Goal: Information Seeking & Learning: Compare options

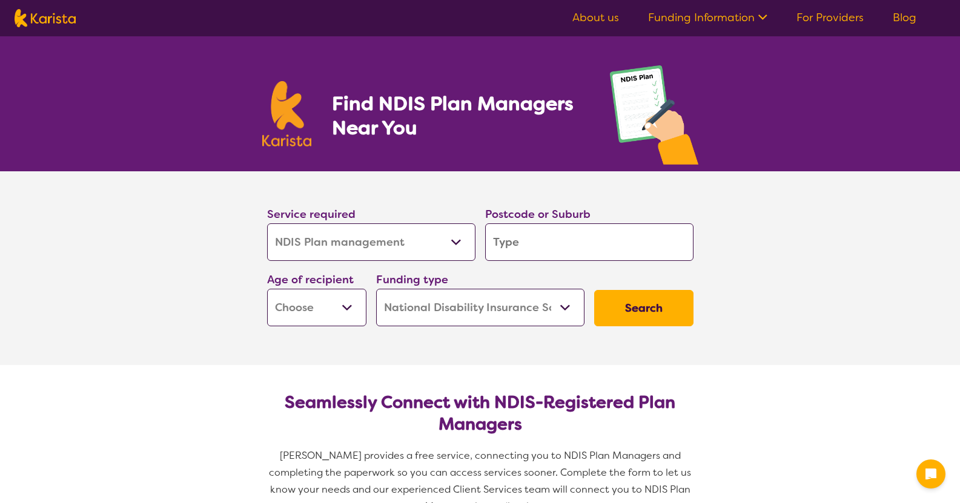
select select "NDIS Plan management"
select select "NDIS"
select select "NDIS Plan management"
select select "NDIS"
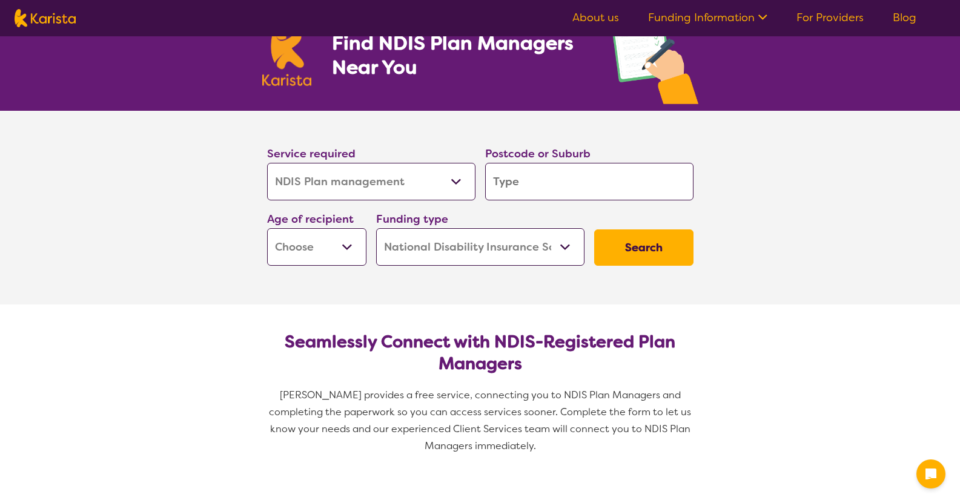
click at [566, 187] on input "search" at bounding box center [589, 182] width 208 height 38
type input "1"
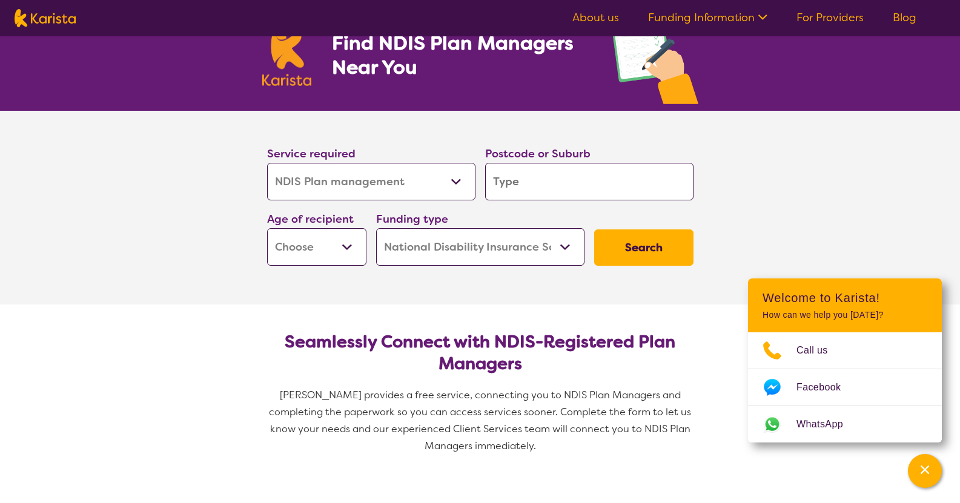
type input "6"
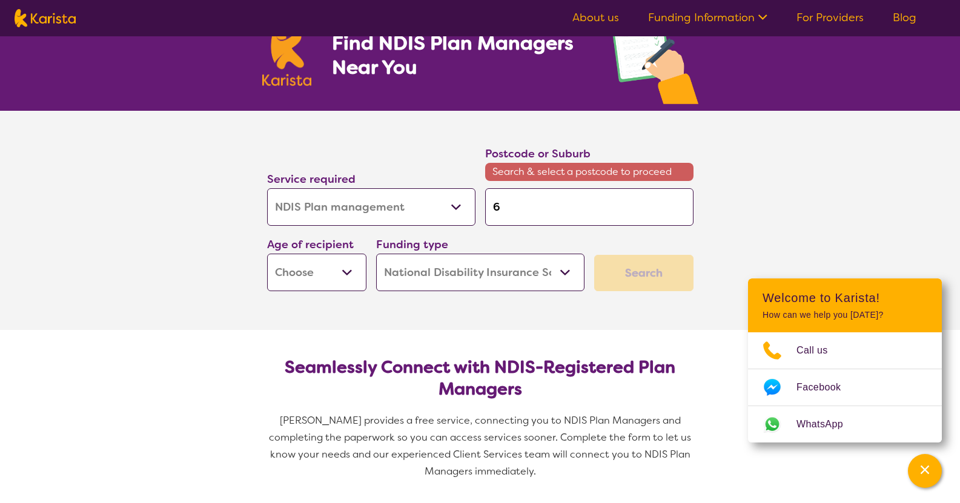
type input "61"
type input "616"
type input "6164"
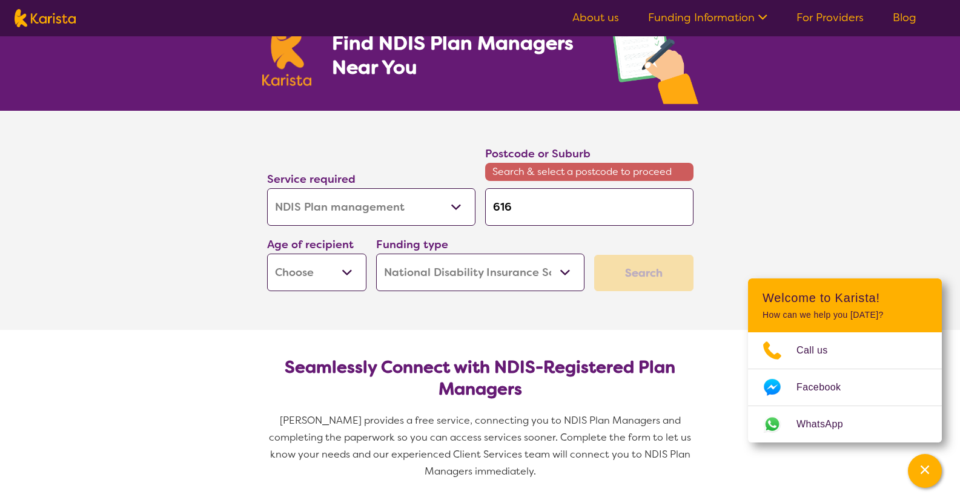
type input "6164"
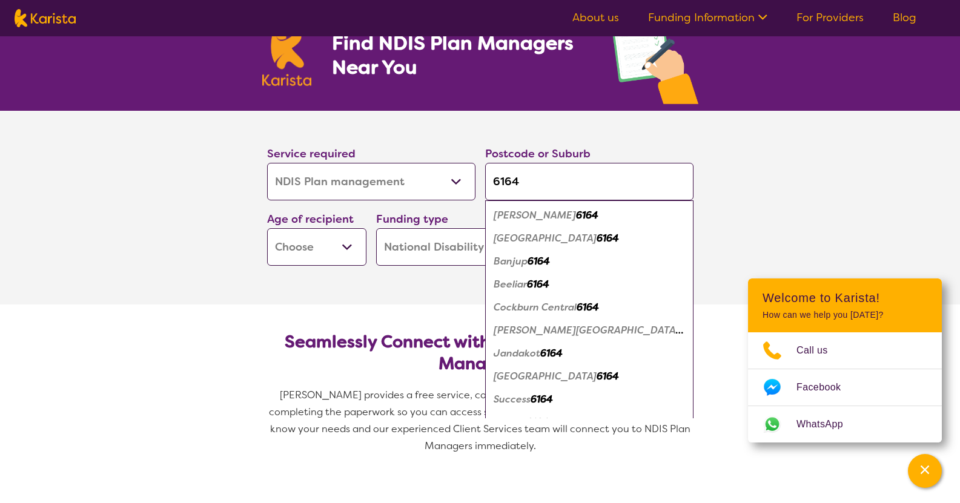
type input "6164"
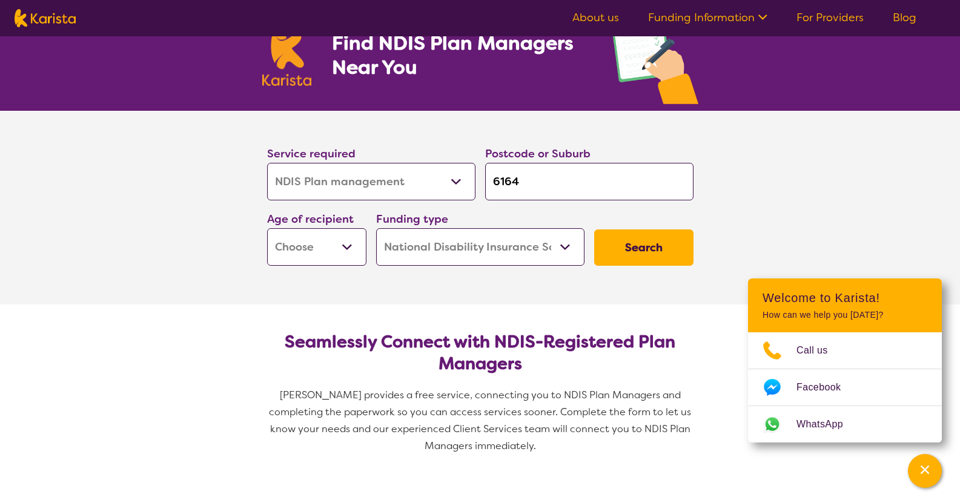
click at [389, 293] on section "Service required Allied Health Assistant Assessment ([MEDICAL_DATA] or [MEDICAL…" at bounding box center [480, 208] width 484 height 194
click at [352, 245] on select "Early Childhood - 0 to 9 Child - 10 to 11 Adolescent - 12 to 17 Adult - 18 to 6…" at bounding box center [316, 247] width 99 height 38
select select "AD"
click at [267, 228] on select "Early Childhood - 0 to 9 Child - 10 to 11 Adolescent - 12 to 17 Adult - 18 to 6…" at bounding box center [316, 247] width 99 height 38
select select "AD"
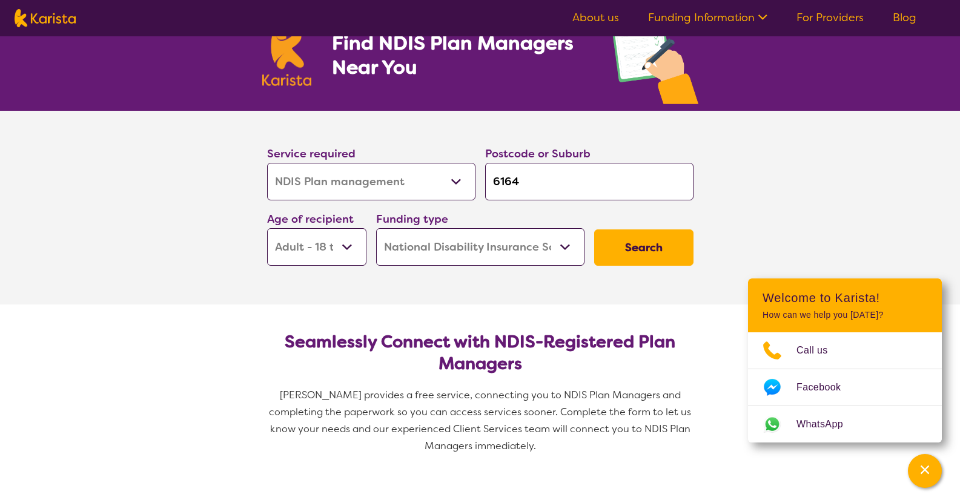
click at [566, 246] on select "Home Care Package (HCP) National Disability Insurance Scheme (NDIS) I don't know" at bounding box center [480, 247] width 208 height 38
click at [564, 246] on select "Home Care Package (HCP) National Disability Insurance Scheme (NDIS) I don't know" at bounding box center [480, 247] width 208 height 38
click at [654, 243] on button "Search" at bounding box center [643, 248] width 99 height 36
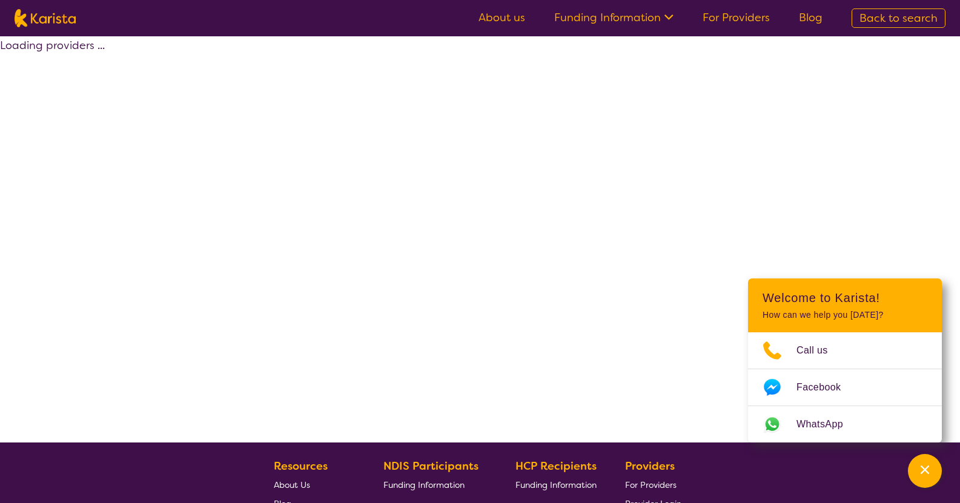
select select "by_score"
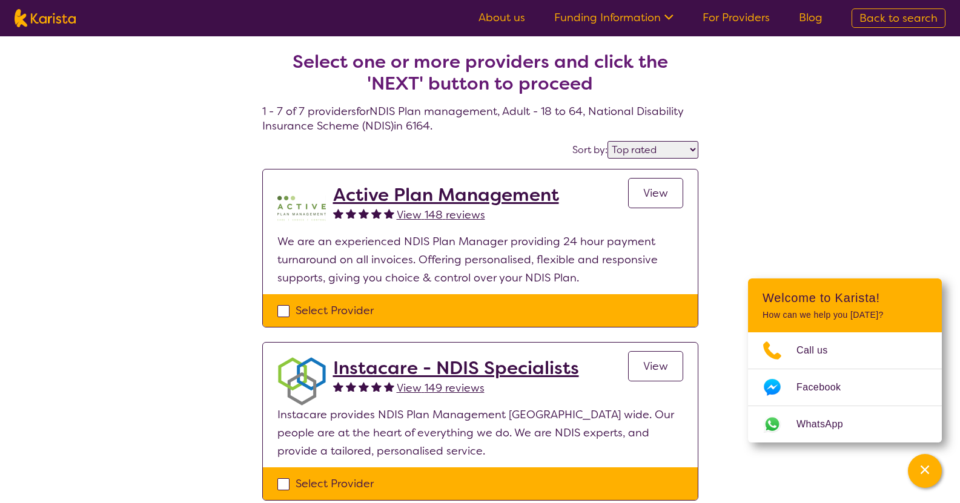
click at [653, 193] on span "View" at bounding box center [655, 193] width 25 height 15
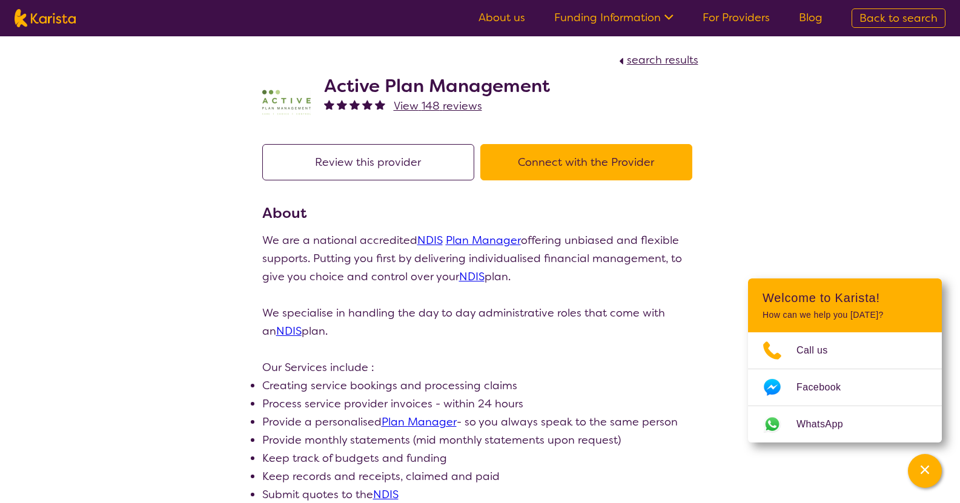
click at [578, 163] on button "Connect with the Provider" at bounding box center [586, 162] width 212 height 36
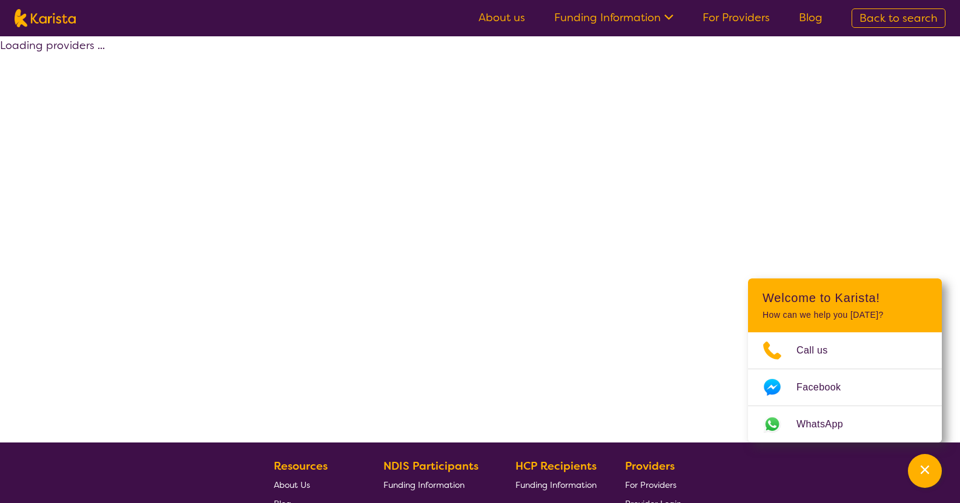
select select "by_score"
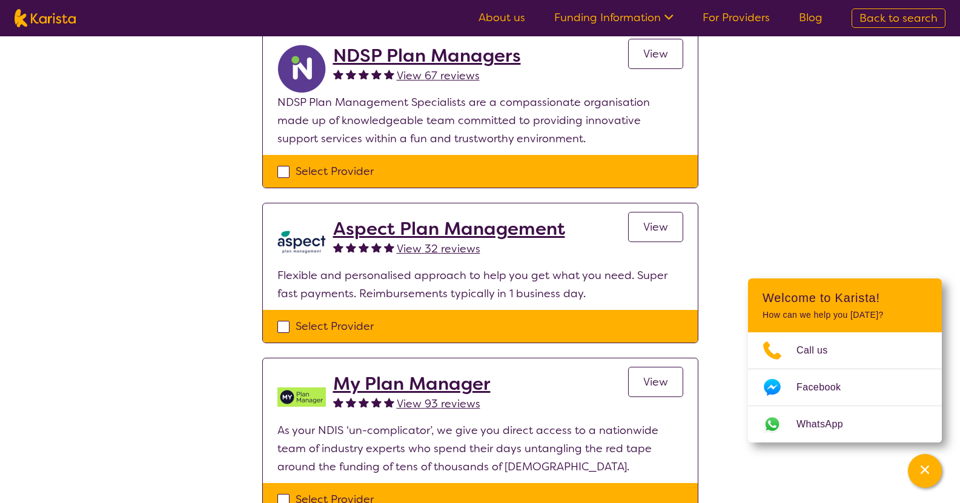
scroll to position [484, 0]
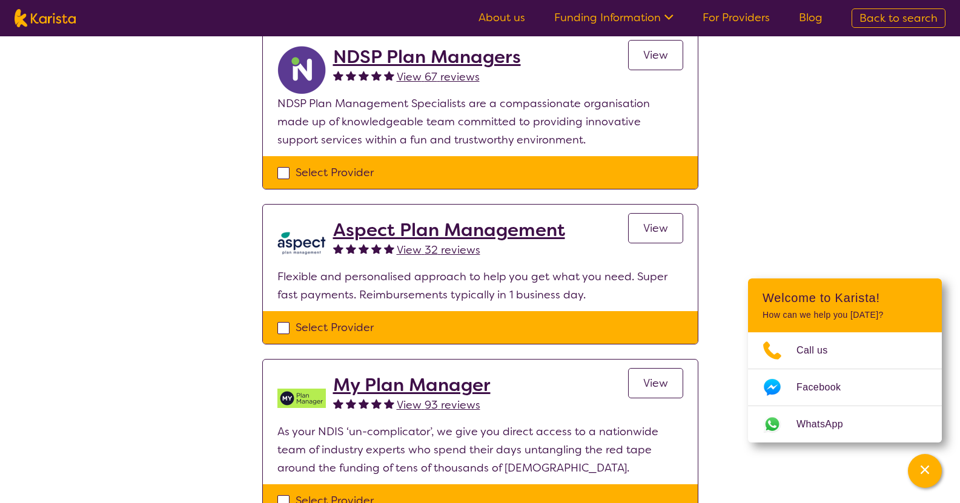
click at [650, 55] on span "View" at bounding box center [655, 55] width 25 height 15
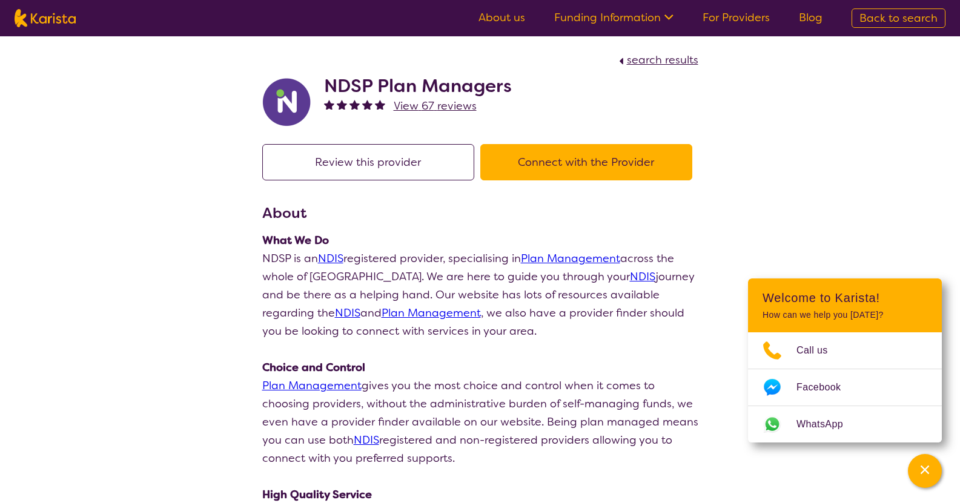
click at [431, 104] on span "View 67 reviews" at bounding box center [435, 106] width 83 height 15
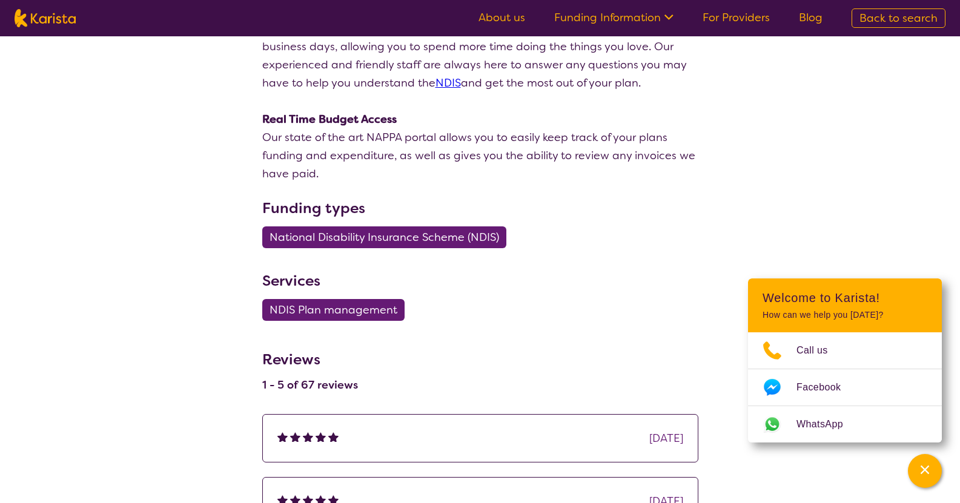
select select "by_score"
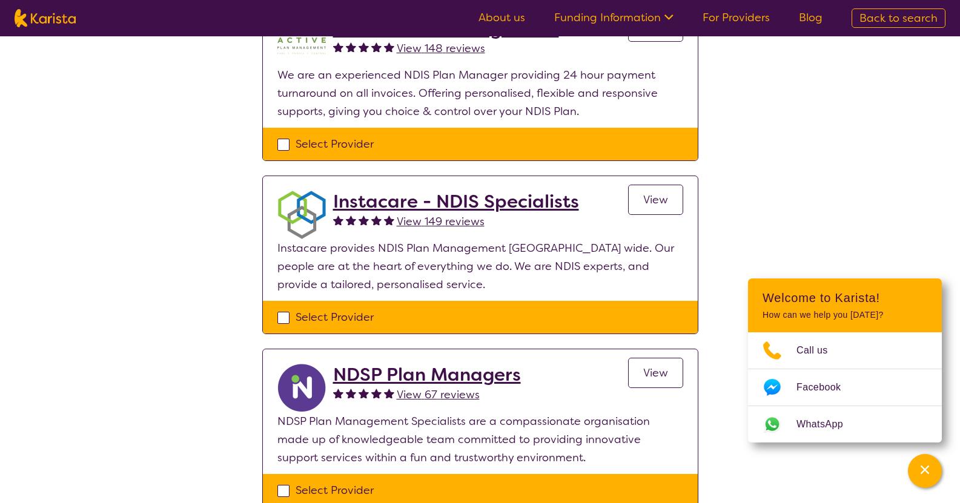
scroll to position [0, 0]
